Goal: Task Accomplishment & Management: Manage account settings

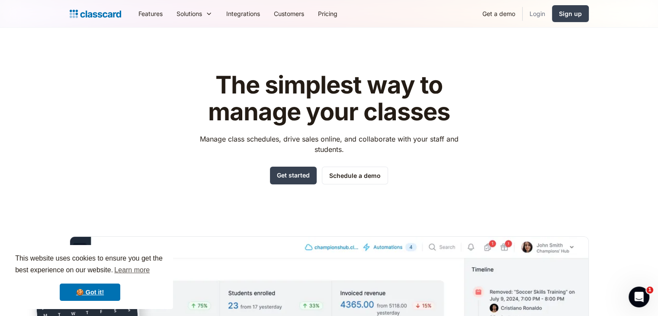
click at [534, 13] on link "Login" at bounding box center [536, 13] width 29 height 19
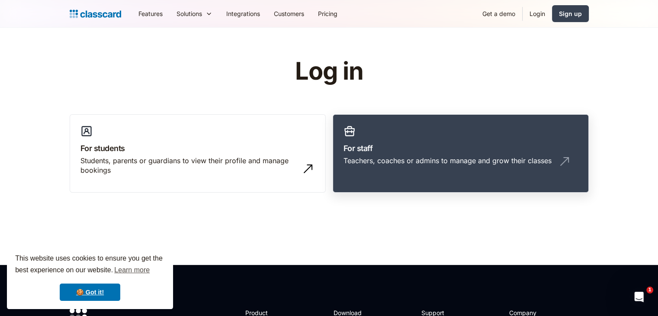
click at [365, 150] on h3 "For staff" at bounding box center [460, 148] width 234 height 12
